Goal: Information Seeking & Learning: Learn about a topic

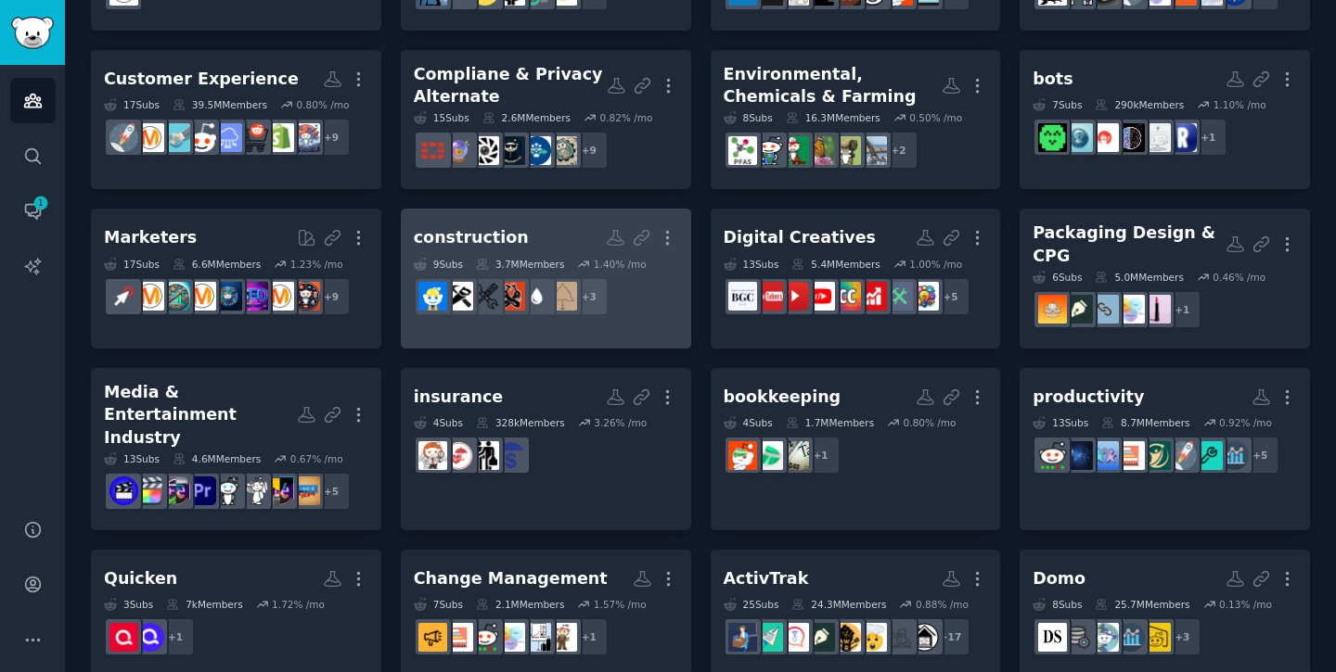
scroll to position [234, 0]
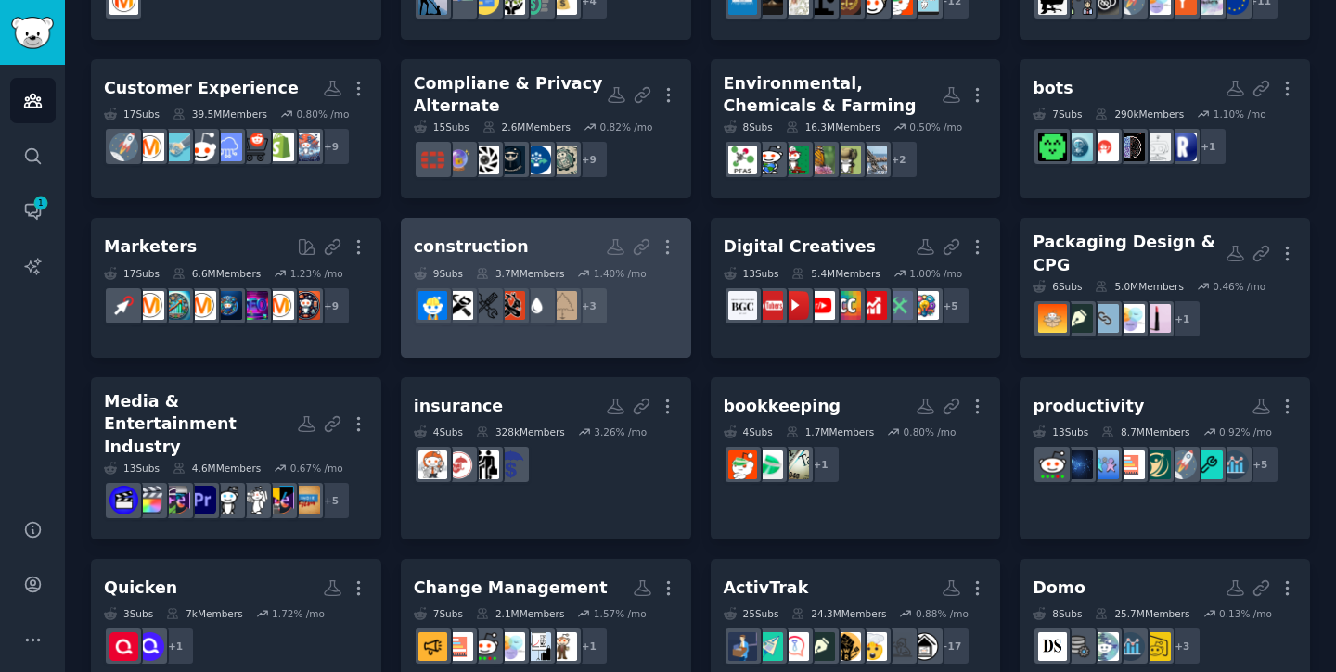
click at [501, 236] on div "construction" at bounding box center [471, 247] width 115 height 23
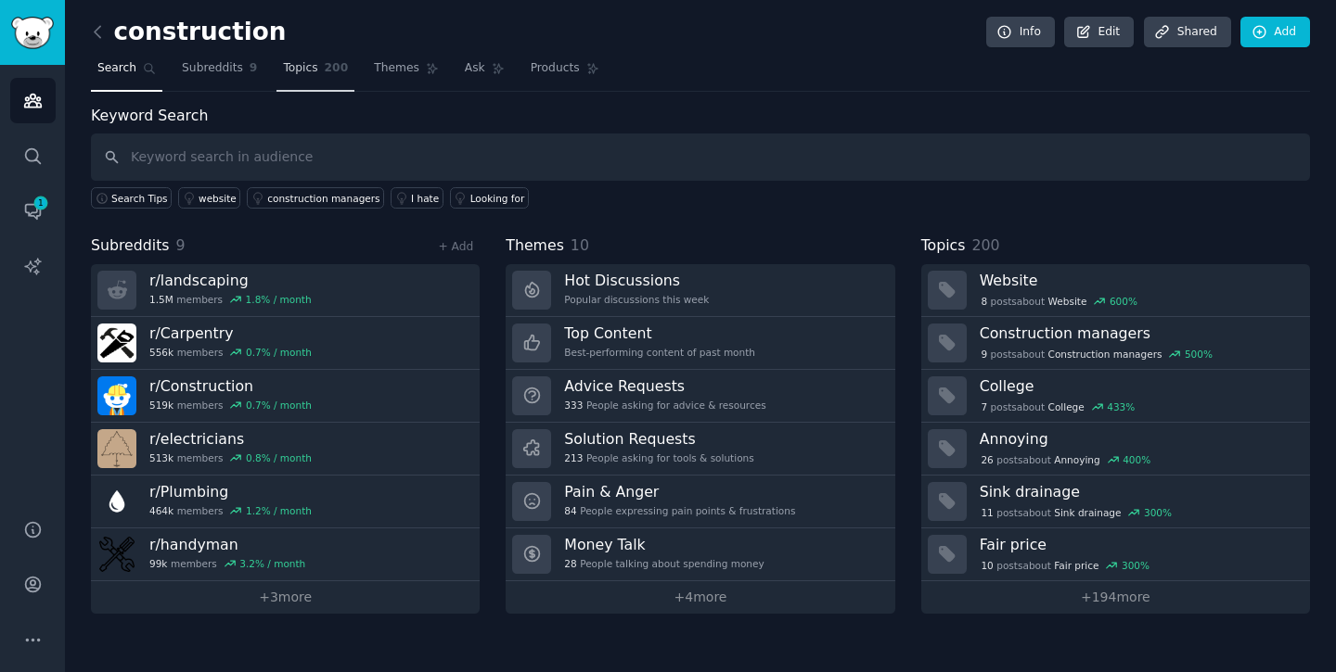
click at [319, 74] on link "Topics 200" at bounding box center [315, 73] width 78 height 38
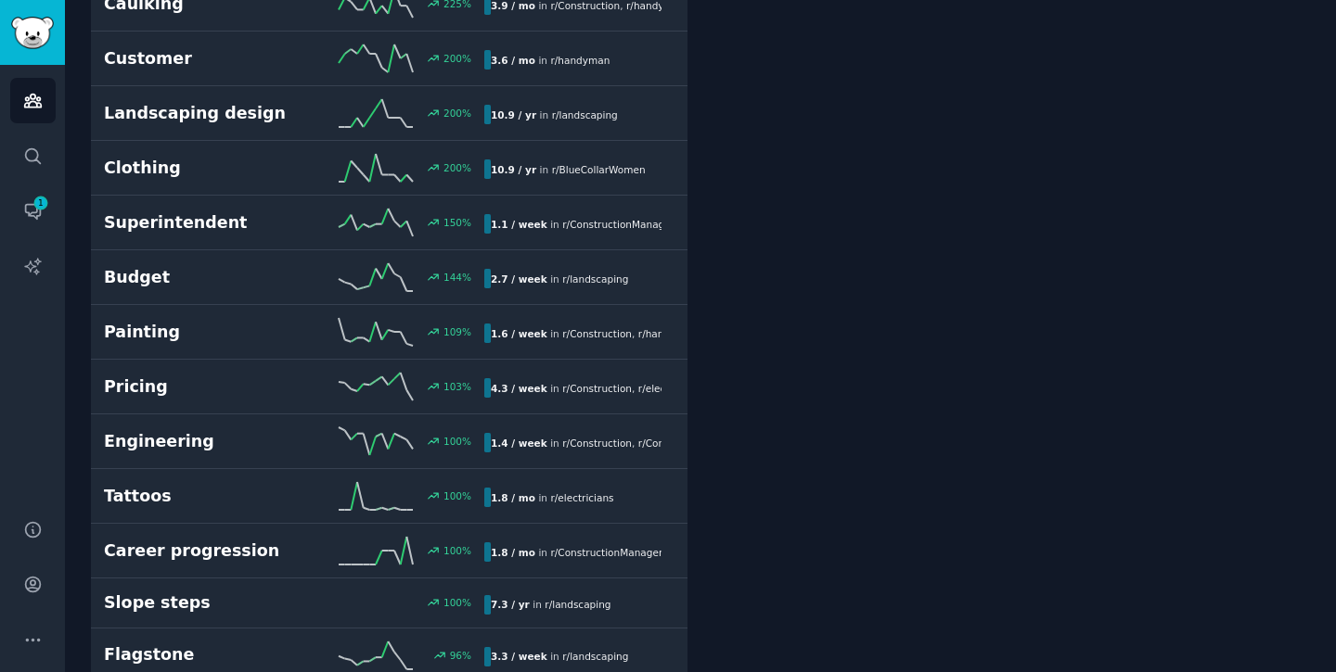
scroll to position [746, 0]
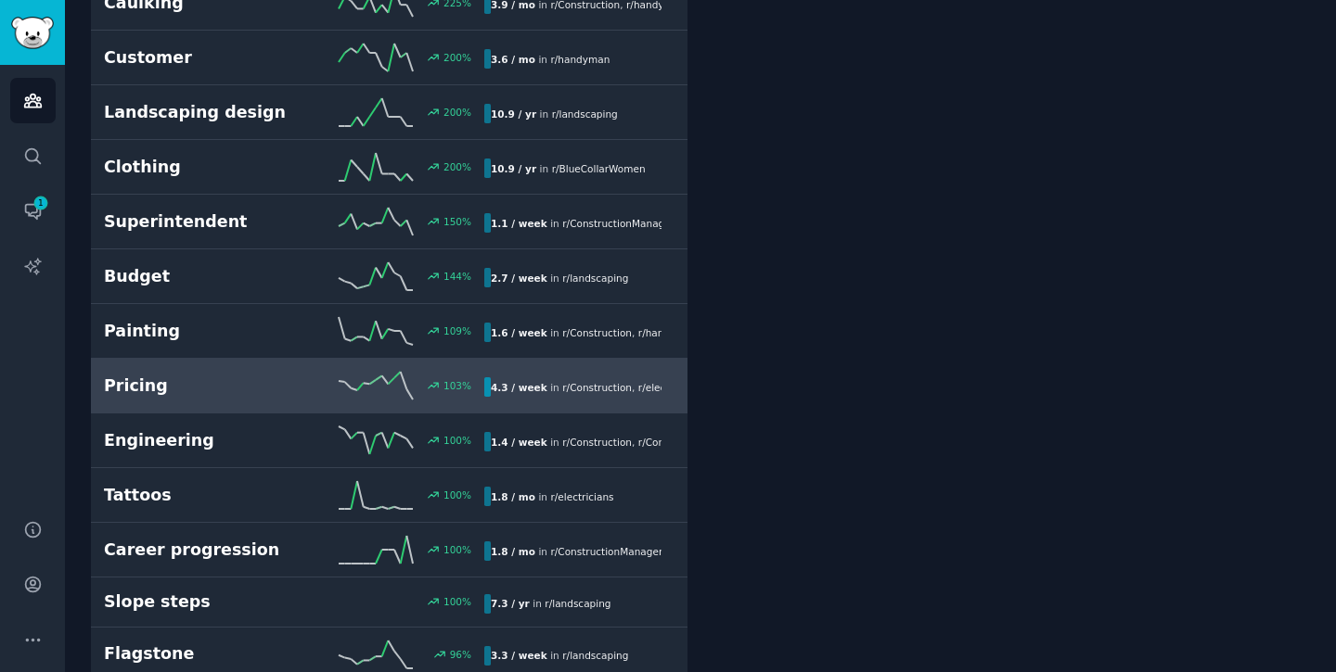
click at [309, 372] on div "103 %" at bounding box center [389, 386] width 190 height 28
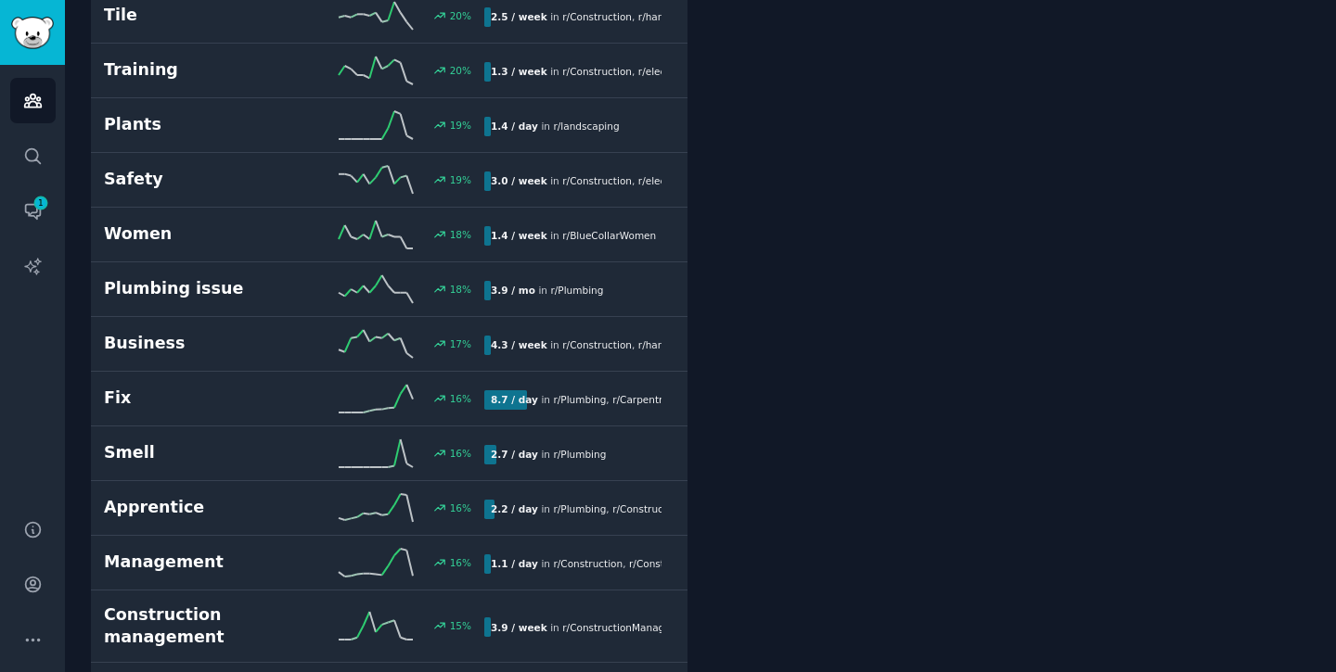
scroll to position [3244, 0]
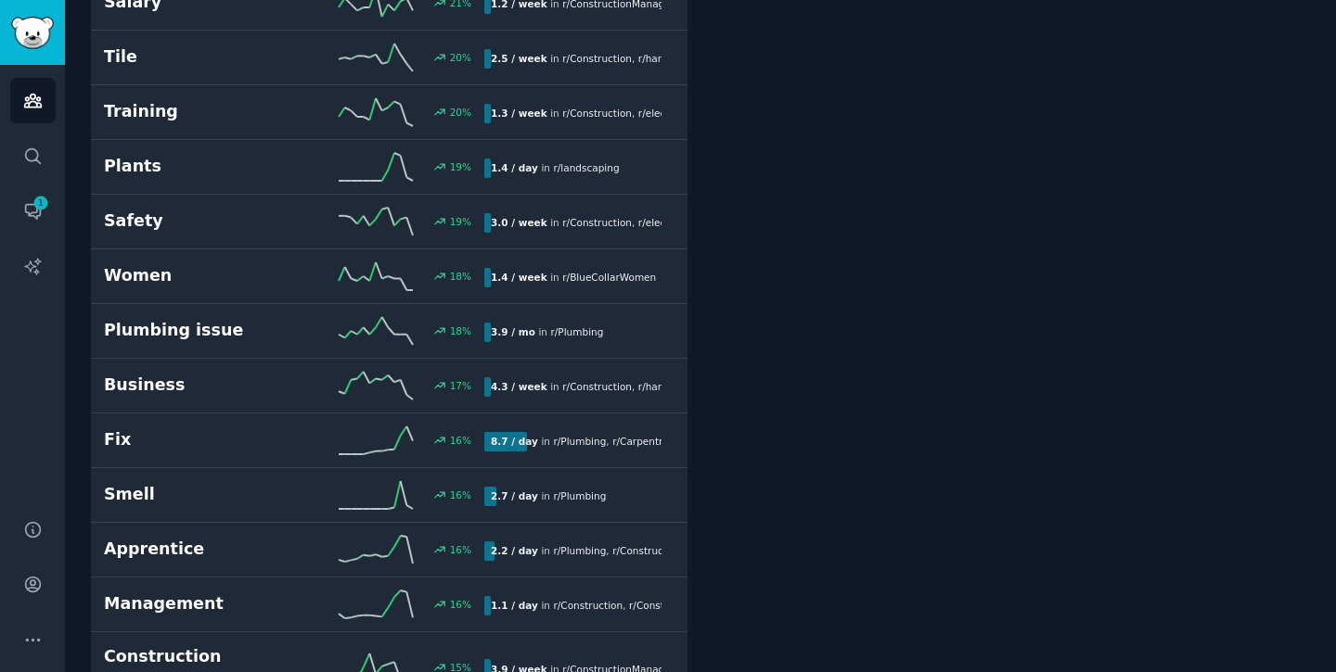
scroll to position [3076, 0]
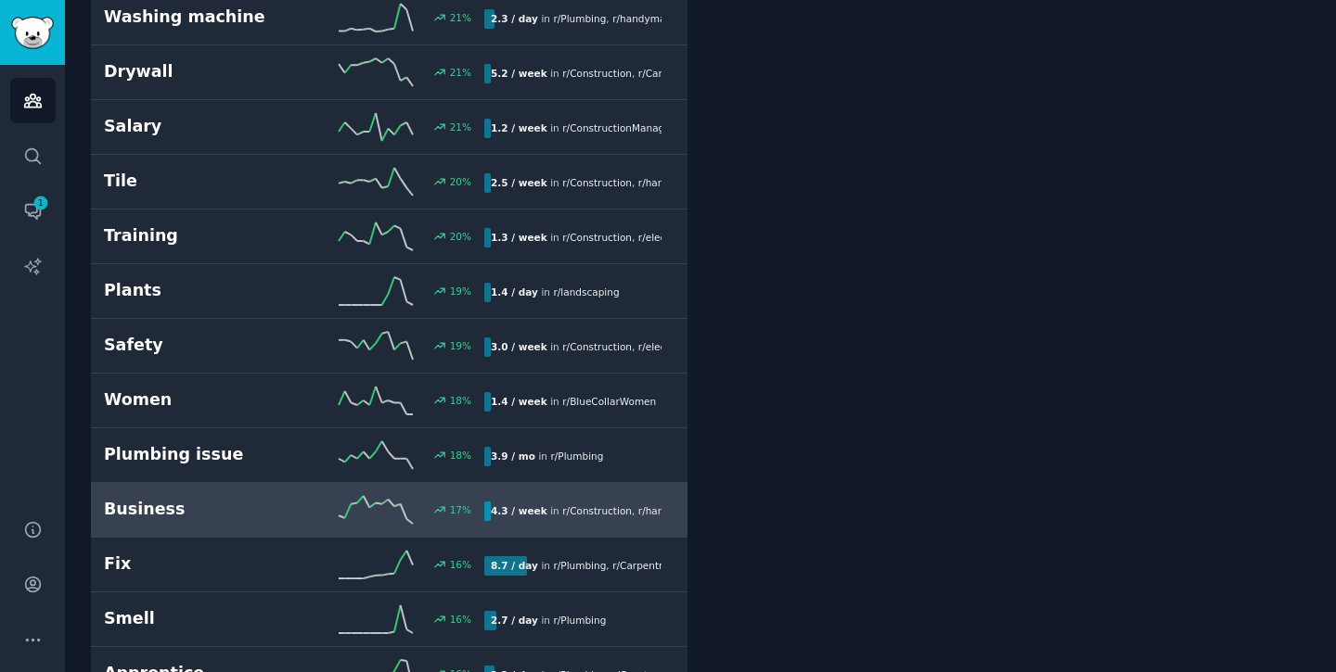
click at [249, 498] on h2 "Business" at bounding box center [199, 509] width 190 height 23
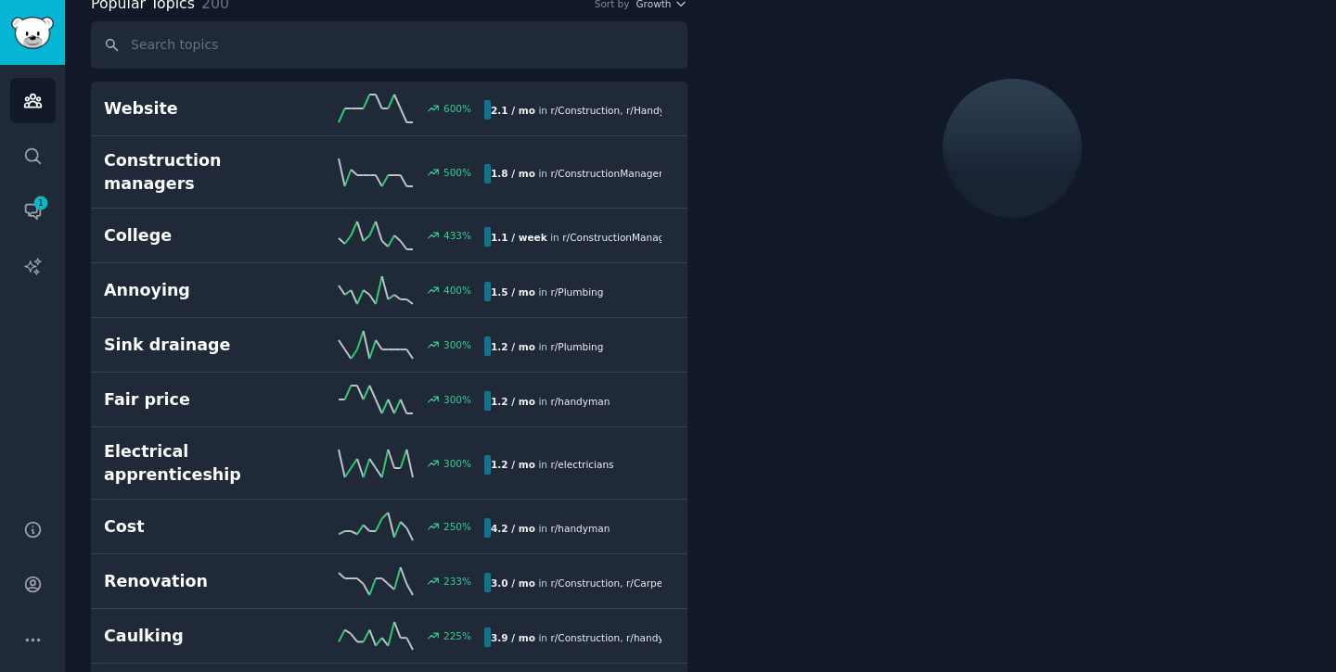
scroll to position [104, 0]
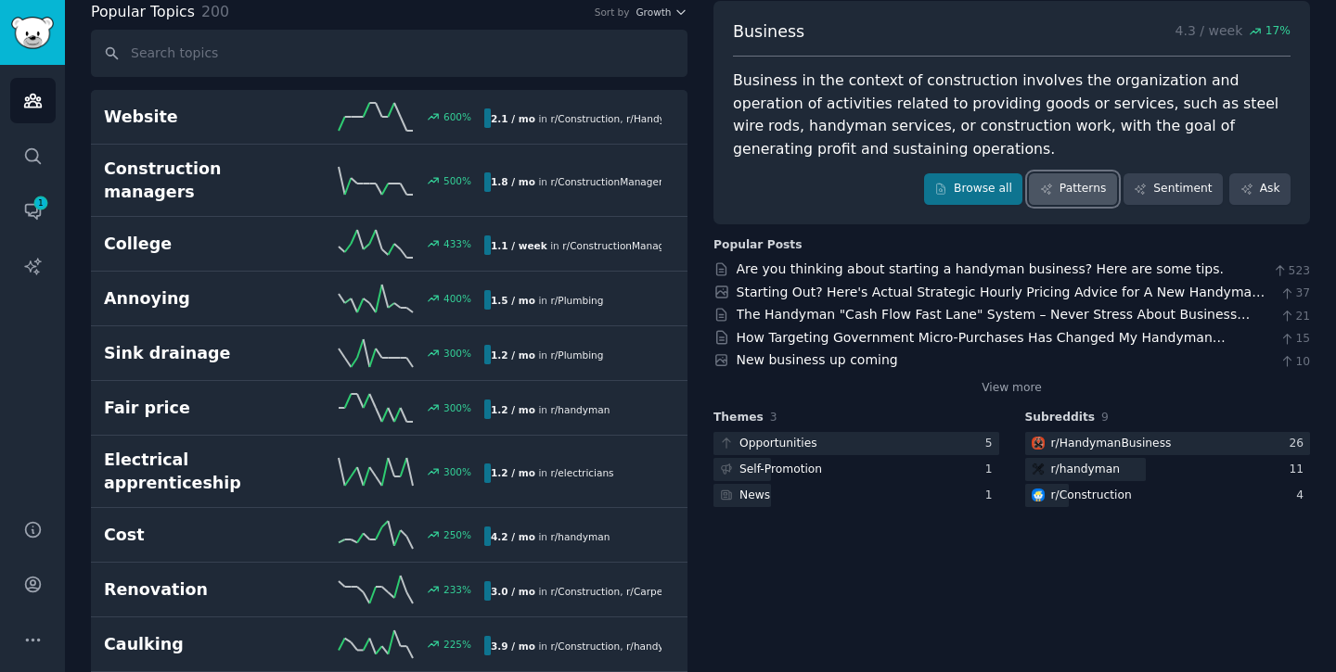
click at [1075, 178] on link "Patterns" at bounding box center [1072, 189] width 87 height 32
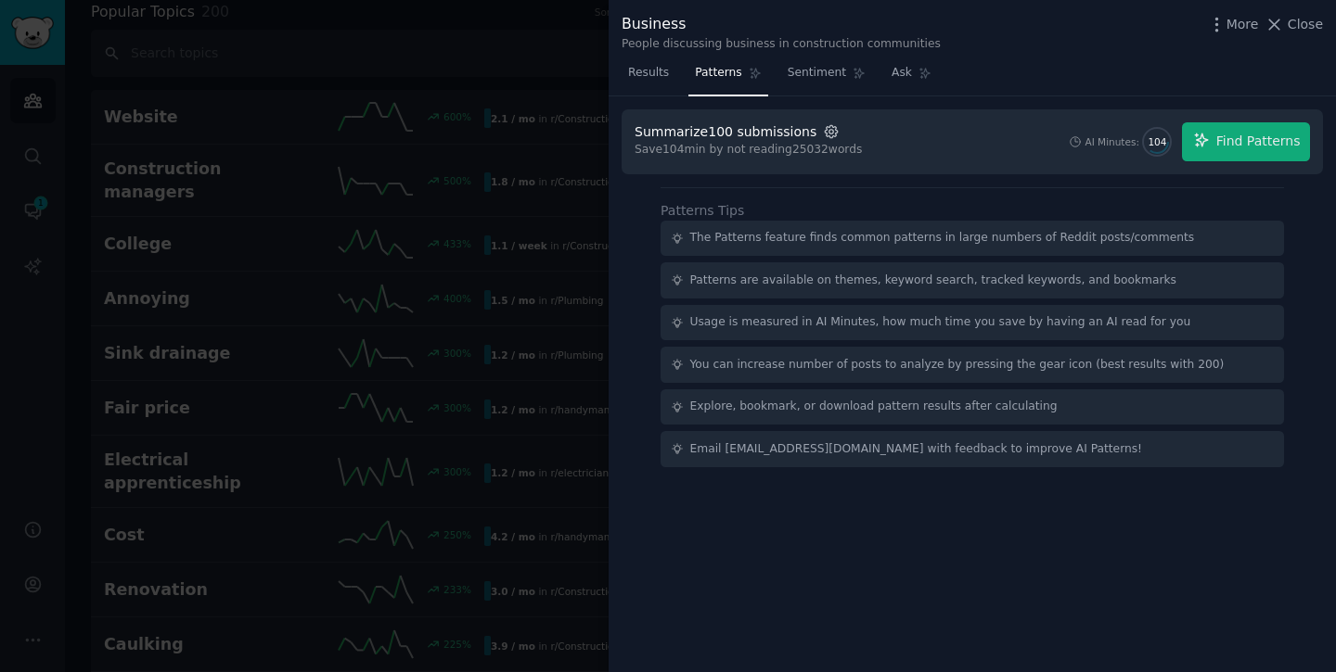
click at [823, 132] on icon "button" at bounding box center [831, 131] width 17 height 17
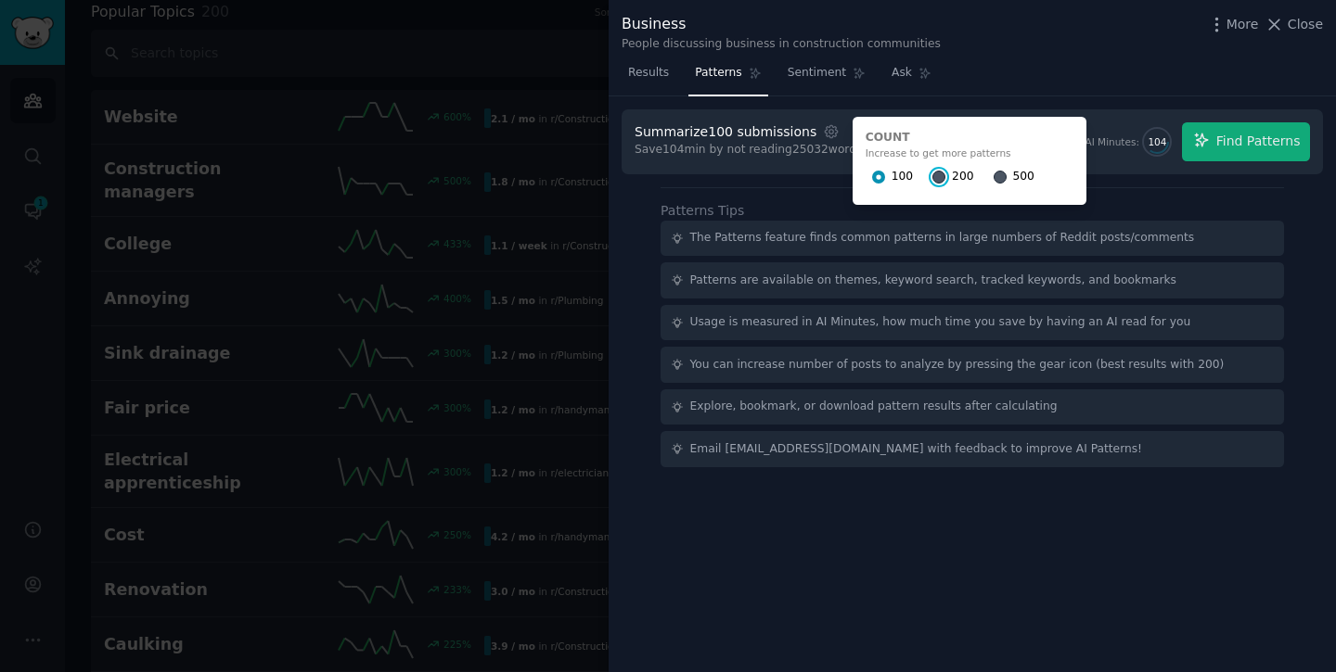
click at [932, 179] on input "200" at bounding box center [938, 177] width 13 height 13
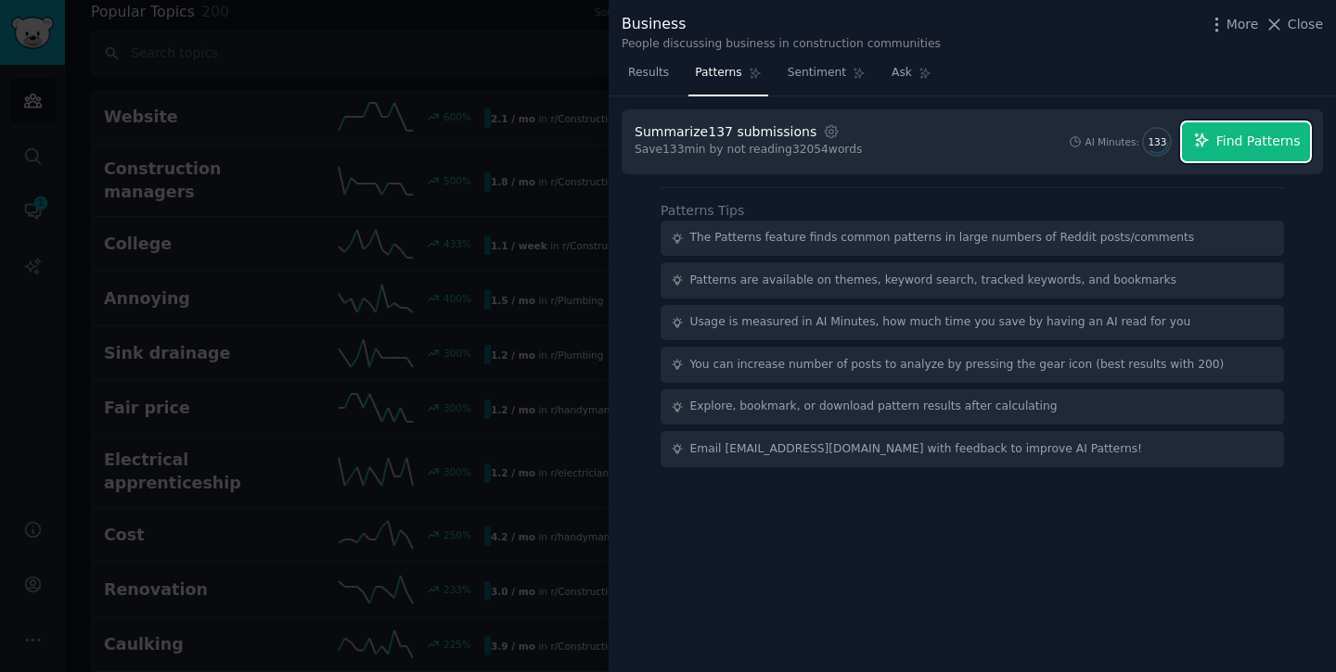
click at [1197, 130] on button "Find Patterns" at bounding box center [1246, 141] width 128 height 39
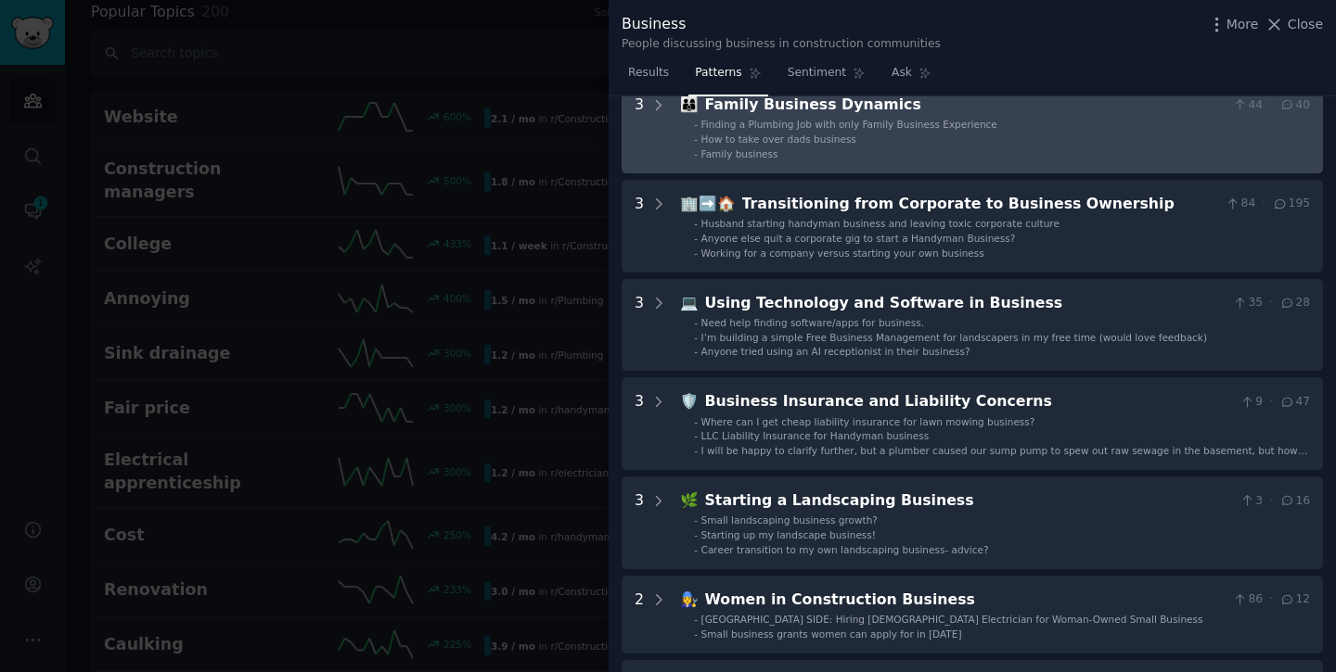
scroll to position [299, 0]
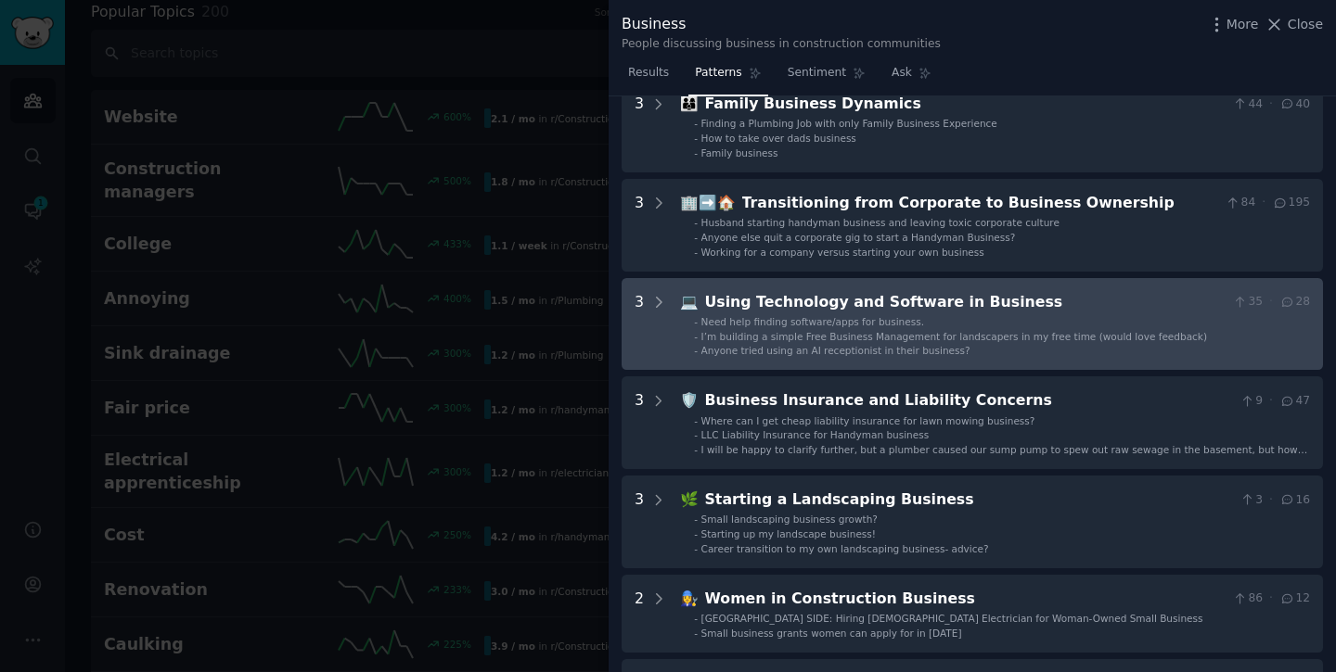
click at [782, 316] on span "Need help finding software/apps for business." at bounding box center [812, 321] width 223 height 11
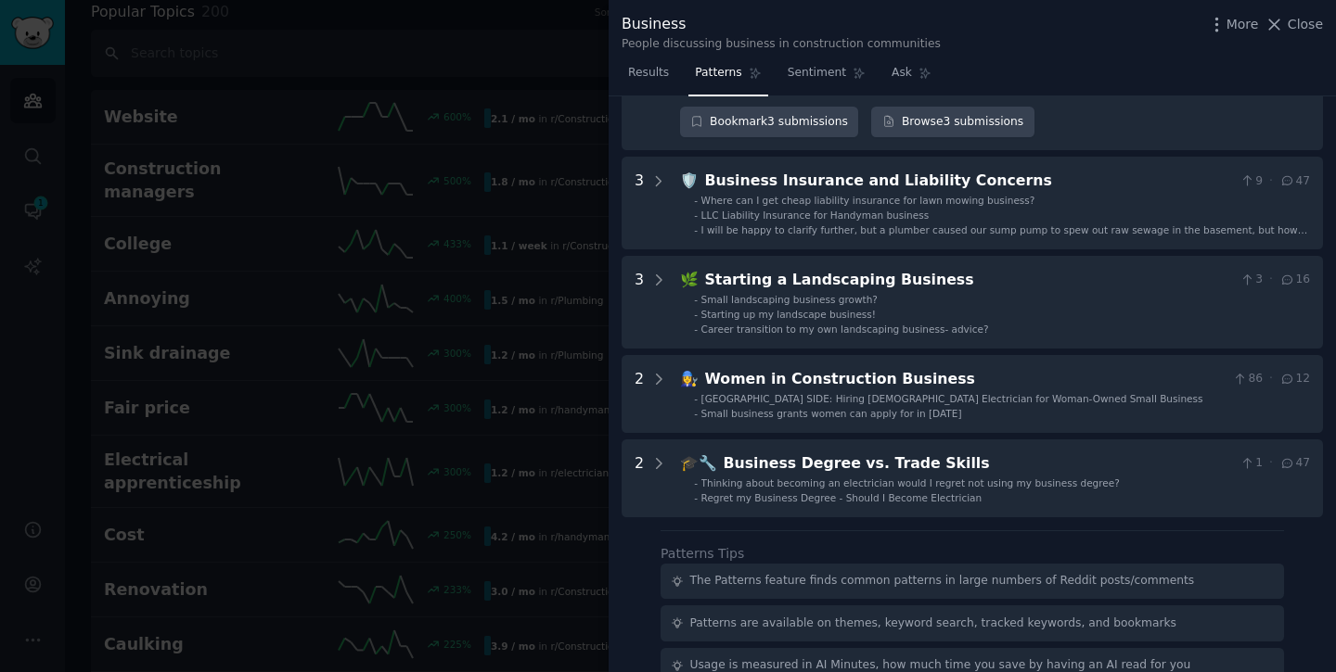
scroll to position [844, 0]
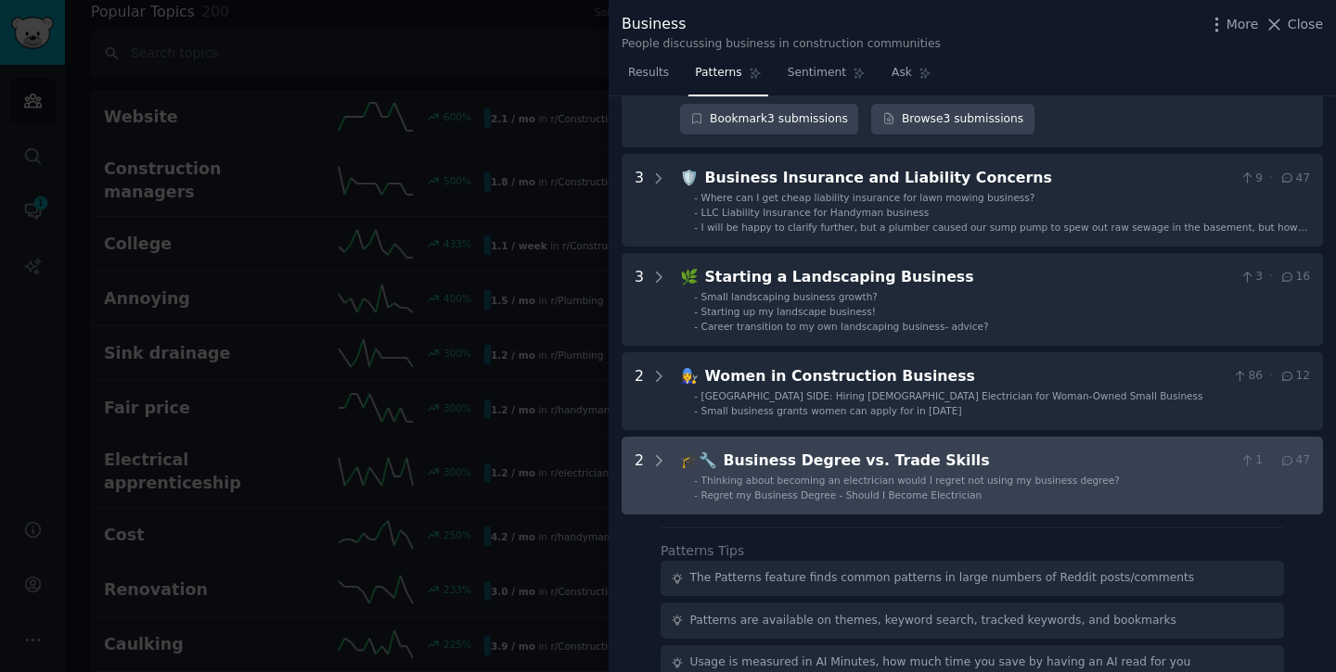
click at [789, 468] on div "Business Degree vs. Trade Skills" at bounding box center [977, 461] width 509 height 23
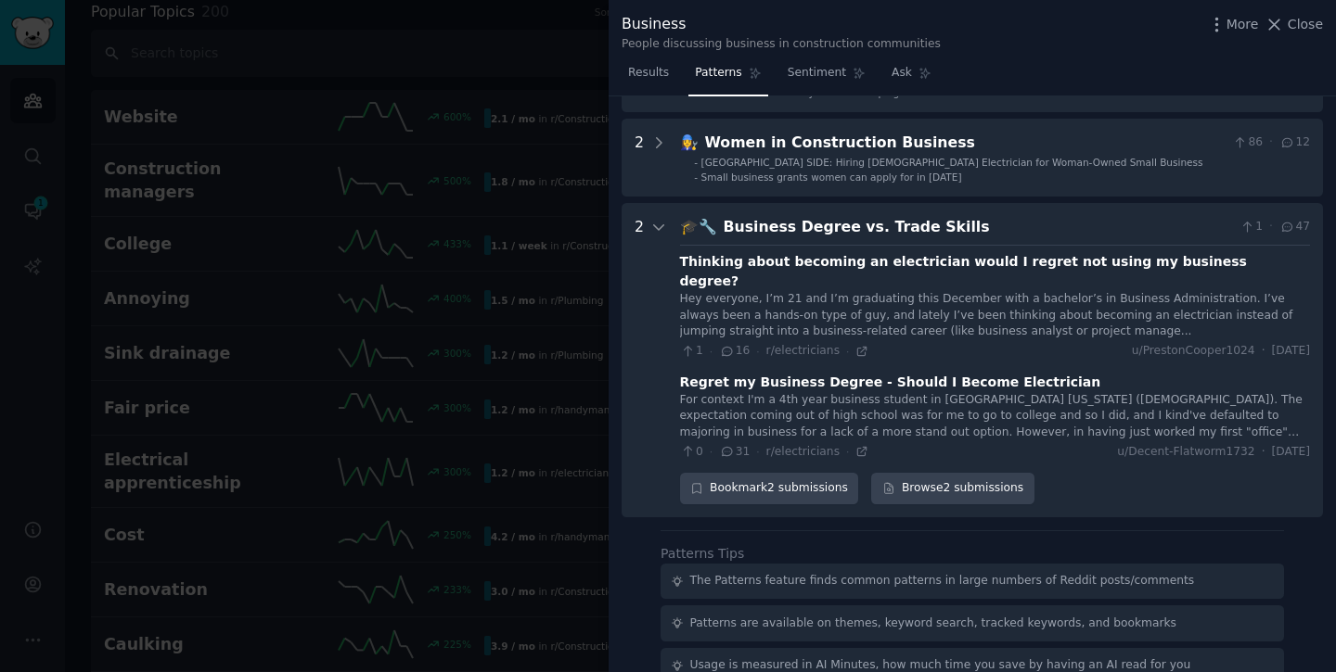
scroll to position [1077, 0]
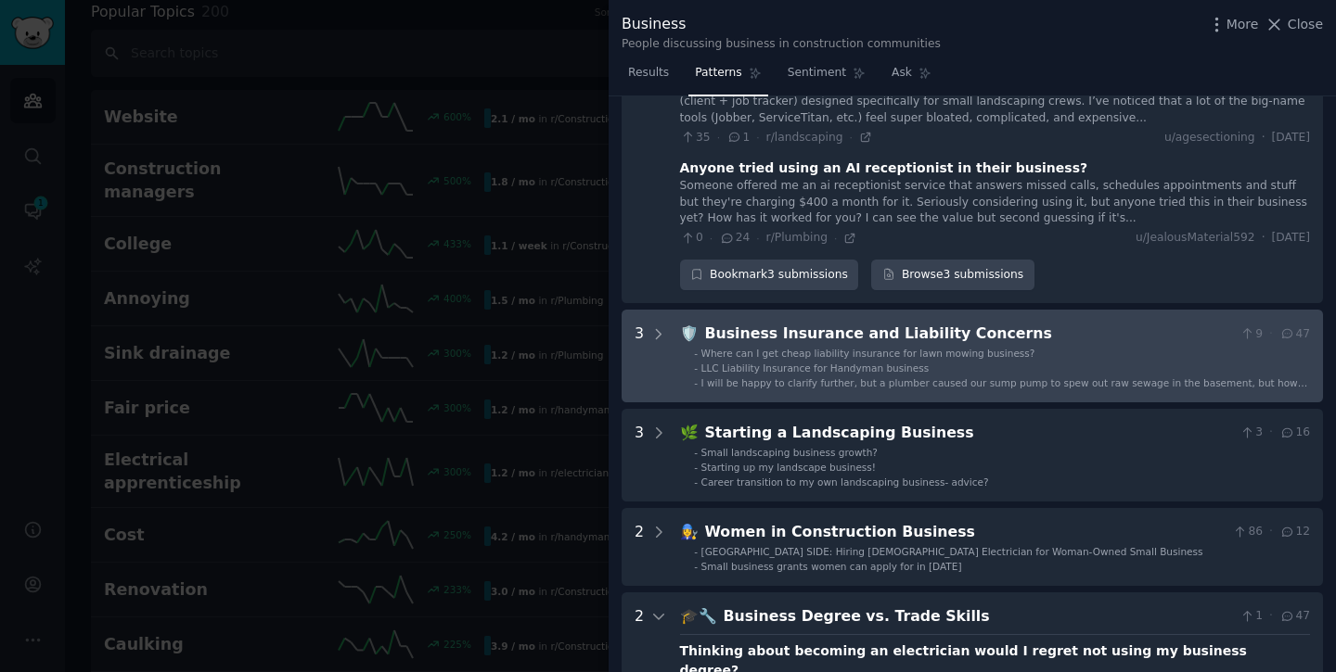
click at [917, 377] on span "I will be happy to clarify further, but a plumber caused our sump pump to spew …" at bounding box center [1004, 395] width 607 height 37
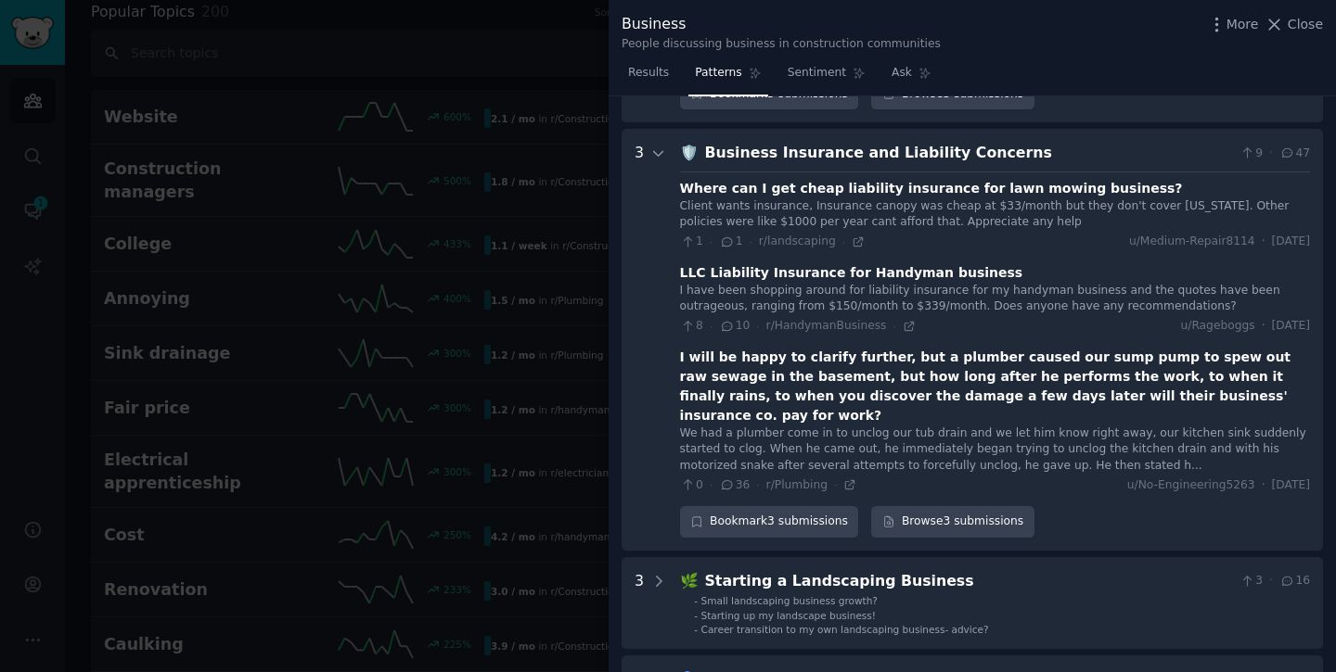
scroll to position [860, 0]
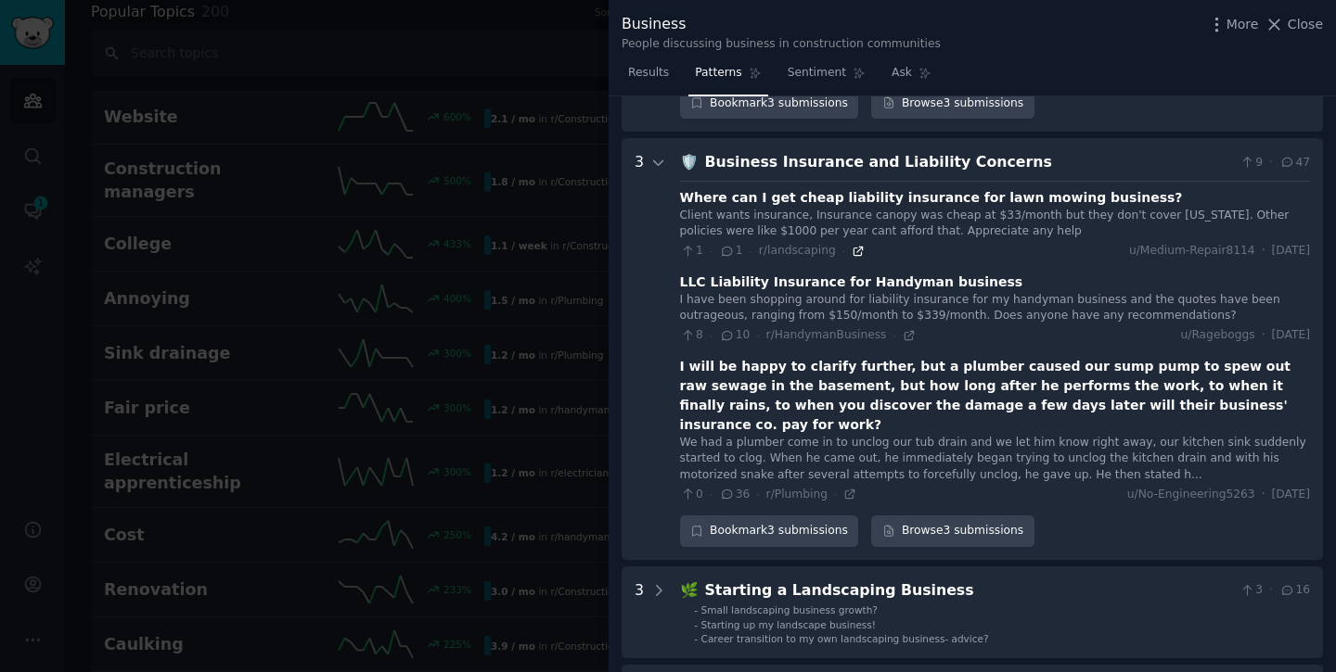
click at [851, 248] on icon at bounding box center [857, 251] width 13 height 13
click at [902, 339] on icon at bounding box center [908, 335] width 13 height 13
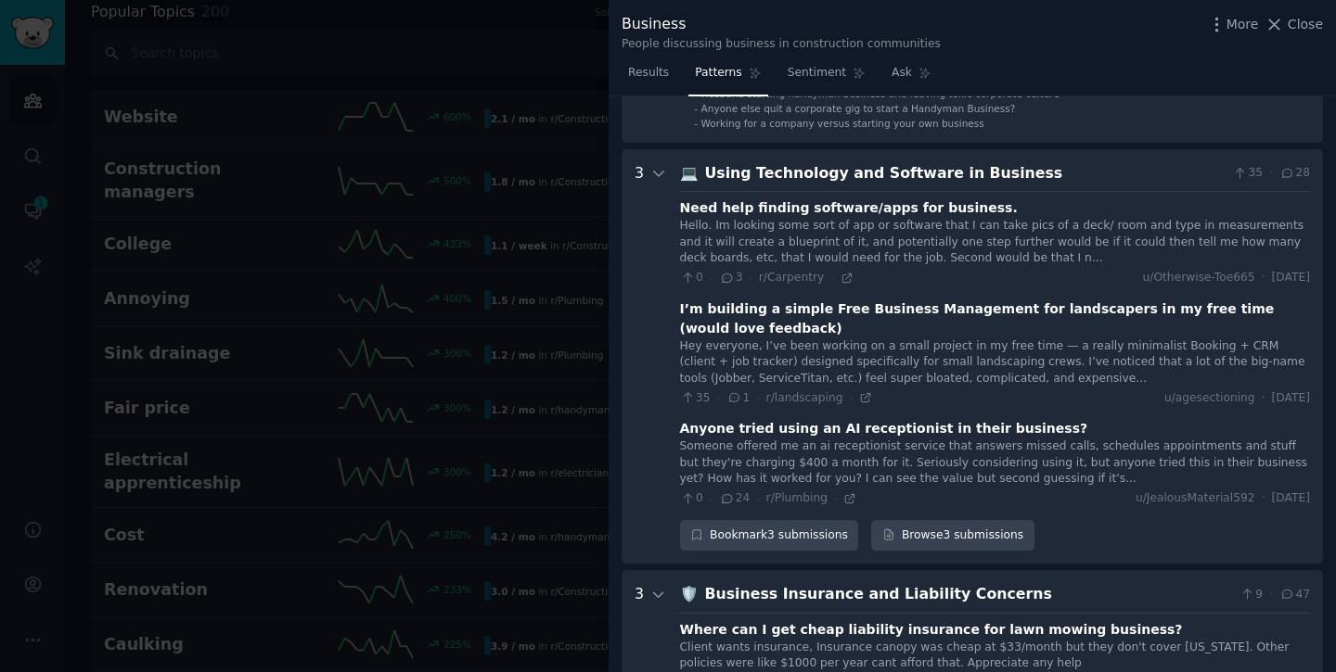
scroll to position [441, 0]
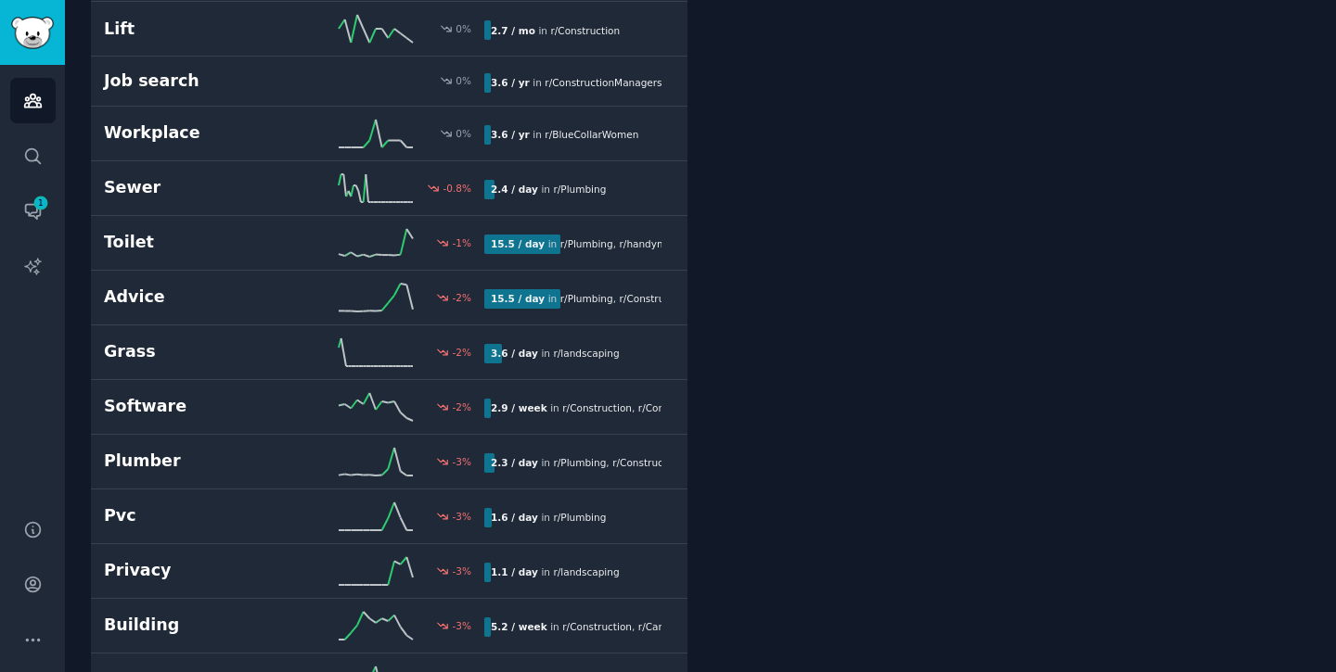
scroll to position [5829, 0]
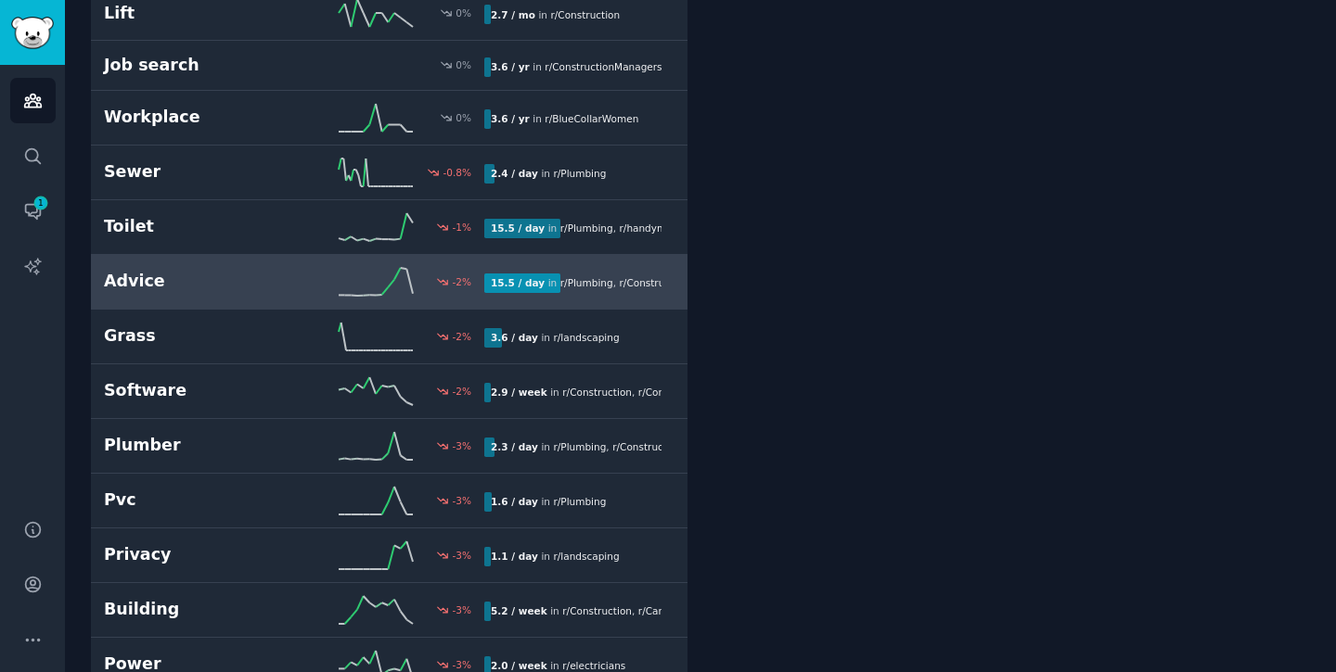
click at [609, 274] on div "15.5 / day in r/ Plumbing , r/ Construction , and 6 other s" at bounding box center [572, 283] width 177 height 19
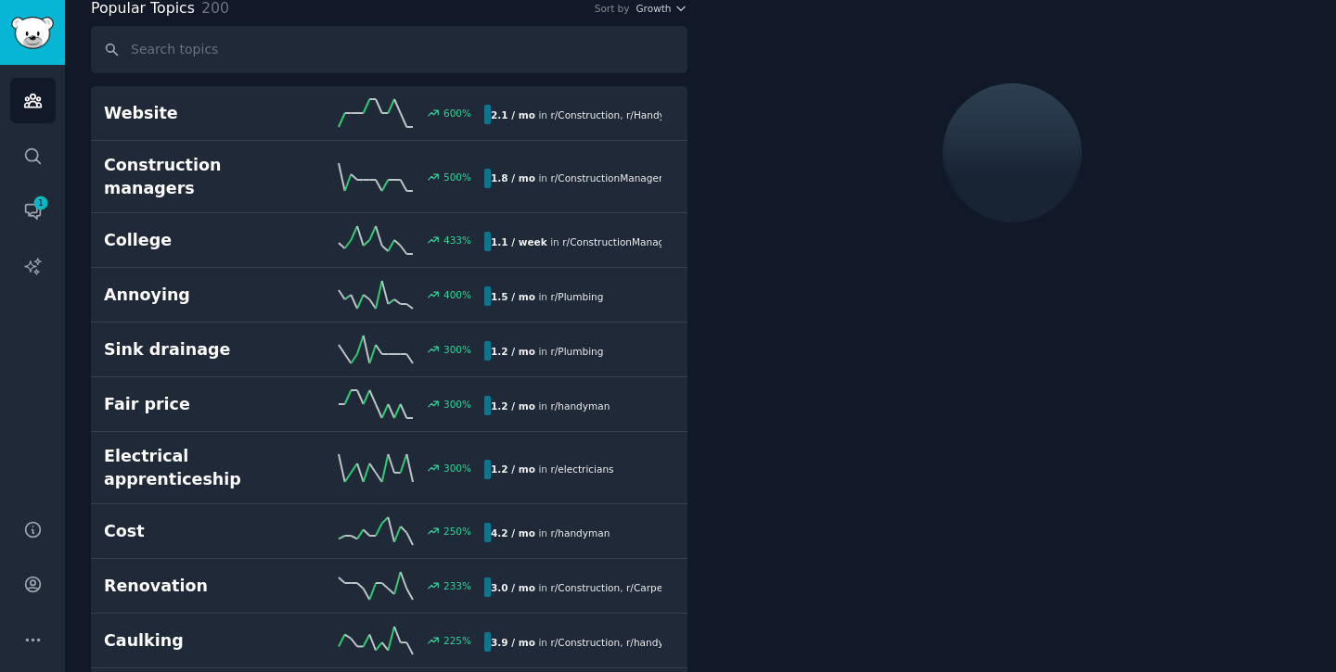
scroll to position [104, 0]
